Goal: Information Seeking & Learning: Learn about a topic

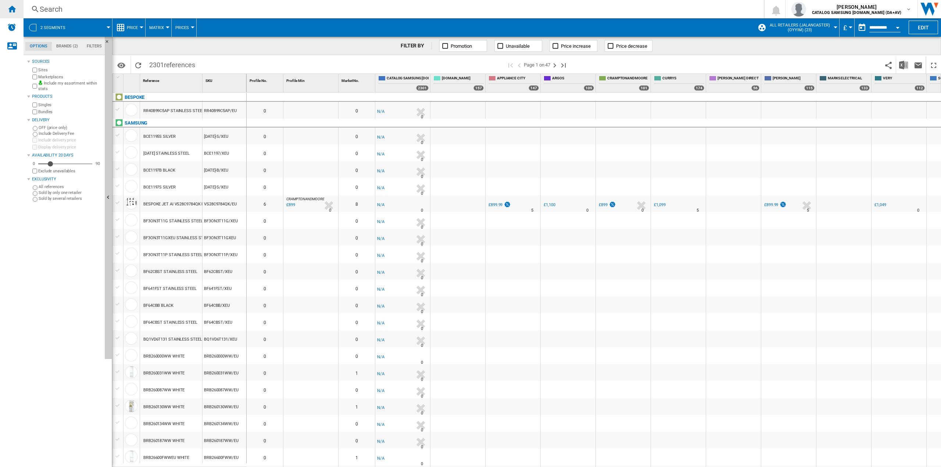
click at [13, 7] on ng-md-icon "Home" at bounding box center [11, 8] width 9 height 9
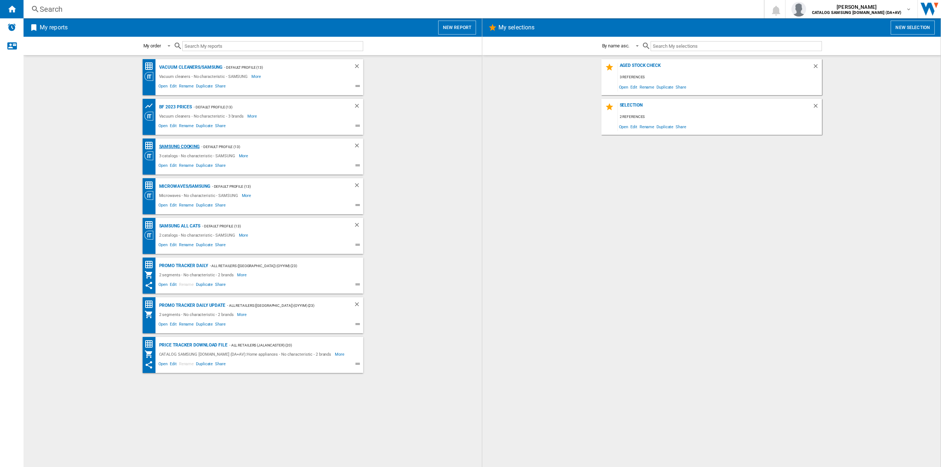
click at [188, 146] on div "SAMSUNG Cooking" at bounding box center [178, 146] width 43 height 9
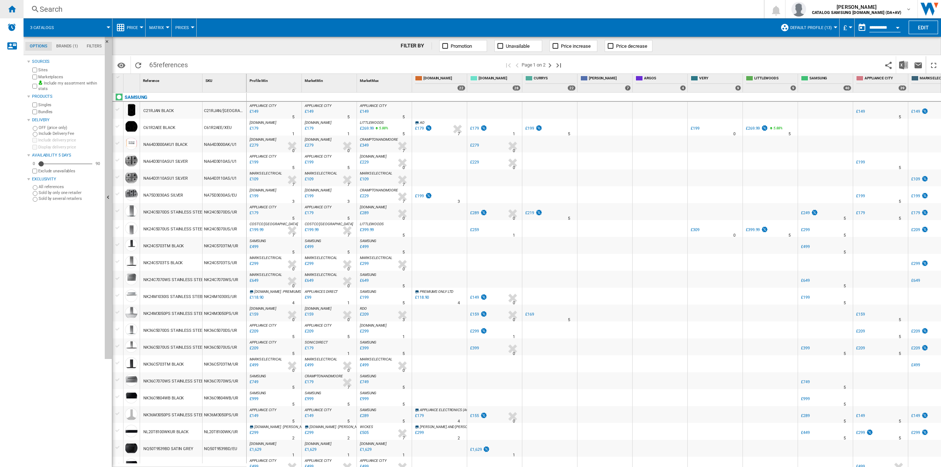
click at [16, 12] on div "Home" at bounding box center [12, 9] width 24 height 18
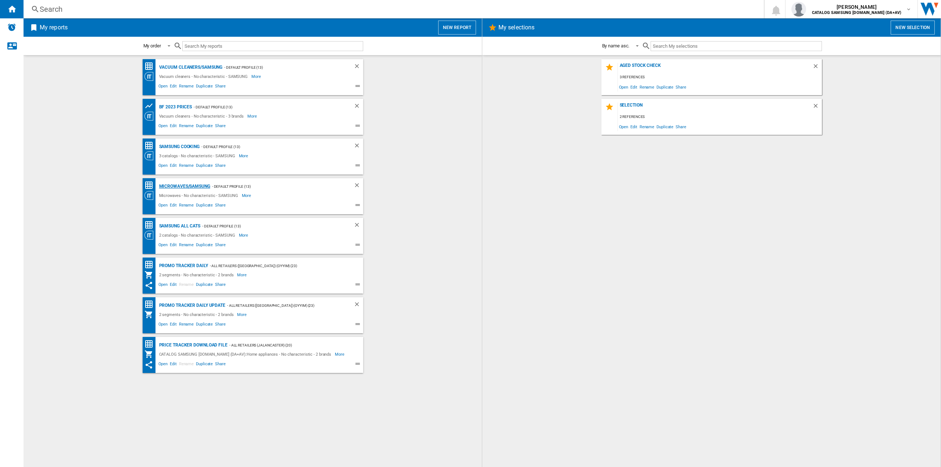
click at [168, 187] on div "Microwaves/SAMSUNG" at bounding box center [183, 186] width 53 height 9
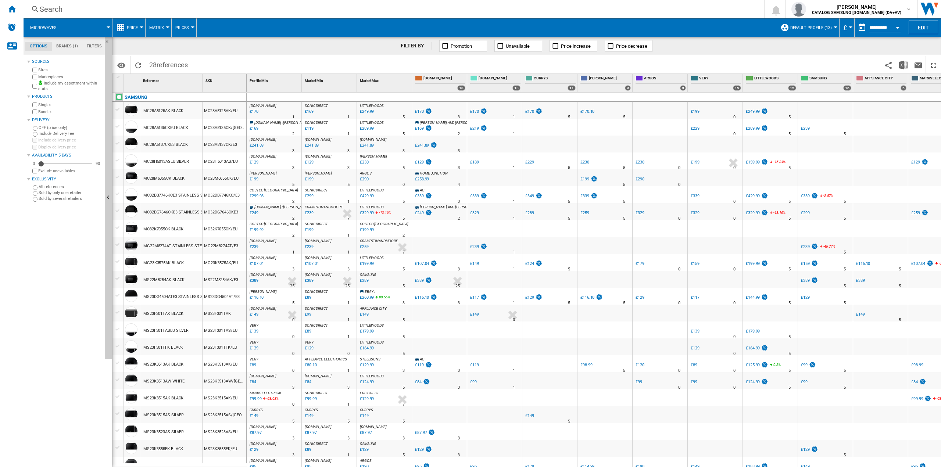
click at [642, 365] on div "£120" at bounding box center [640, 365] width 9 height 5
click at [258, 416] on div "£149" at bounding box center [254, 416] width 10 height 7
